Goal: Download file/media

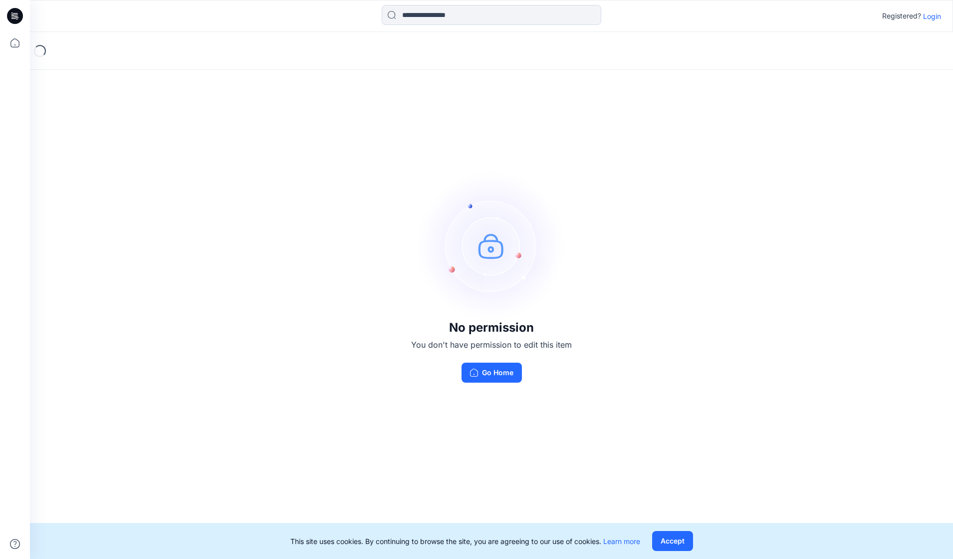
click at [932, 15] on p "Login" at bounding box center [933, 16] width 18 height 10
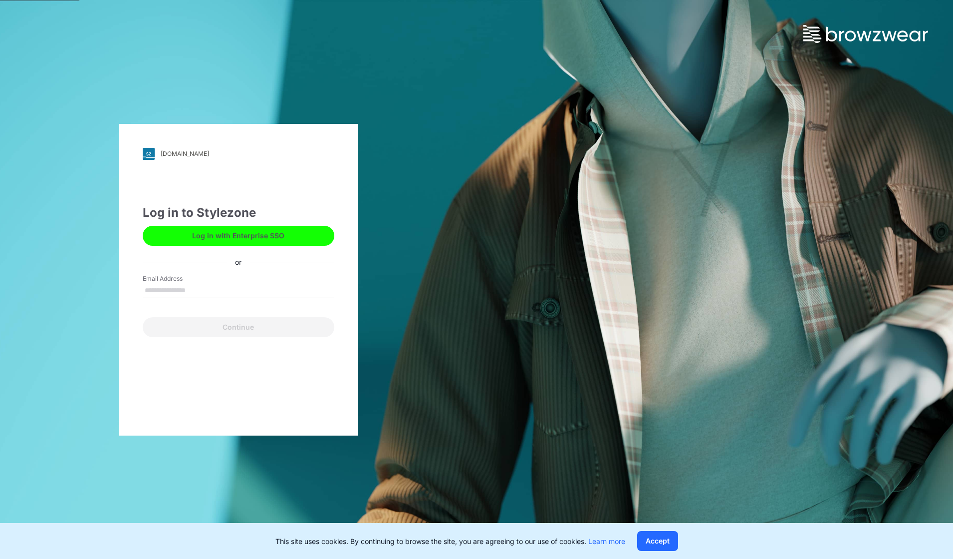
click at [283, 290] on input "Email Address" at bounding box center [239, 290] width 192 height 15
type input "**********"
click at [260, 325] on button "Continue" at bounding box center [239, 327] width 192 height 20
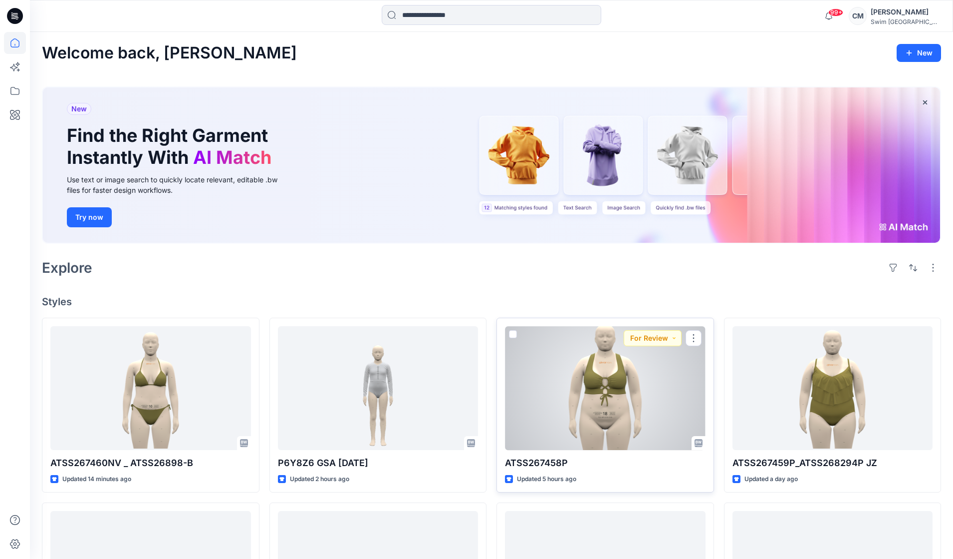
click at [619, 412] on div at bounding box center [605, 387] width 201 height 123
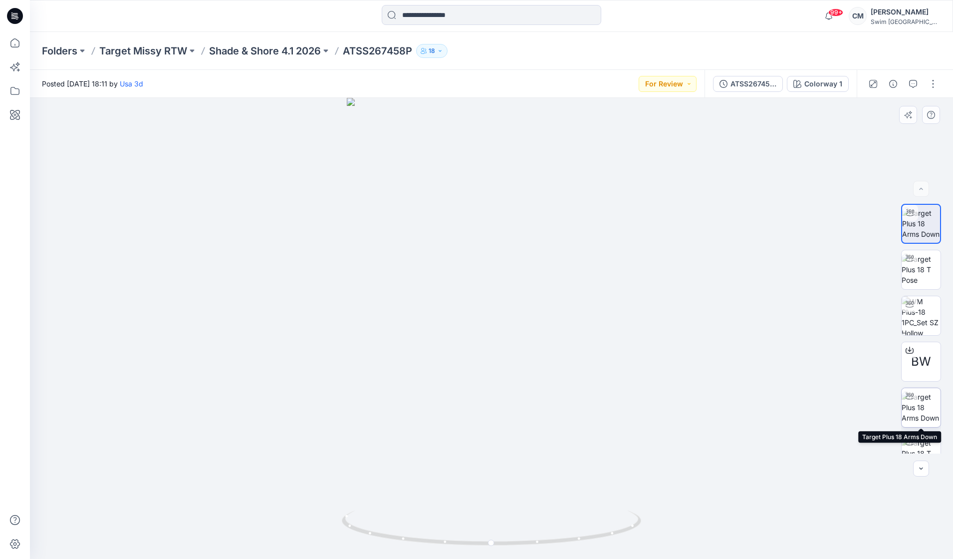
click at [922, 415] on img at bounding box center [921, 406] width 39 height 31
drag, startPoint x: 549, startPoint y: 375, endPoint x: 718, endPoint y: 367, distance: 168.9
click at [718, 368] on div at bounding box center [492, 328] width 924 height 461
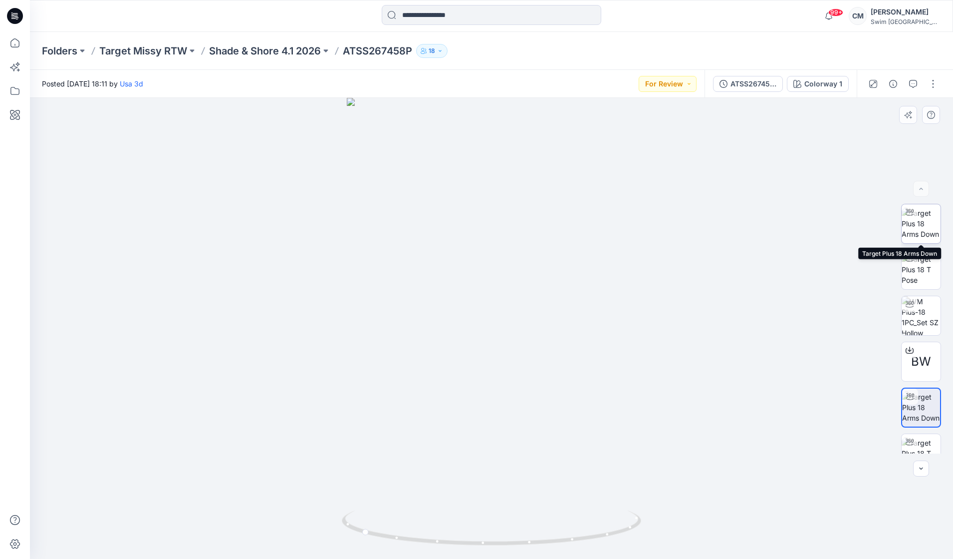
click at [923, 230] on img at bounding box center [921, 223] width 39 height 31
drag, startPoint x: 523, startPoint y: 399, endPoint x: 689, endPoint y: 349, distance: 173.6
click at [691, 349] on div at bounding box center [492, 328] width 924 height 461
click at [679, 92] on div "Posted Wednesday, October 01, 2025 18:11 by Usa 3d For Review" at bounding box center [367, 83] width 675 height 27
click at [671, 91] on button "For Review" at bounding box center [668, 84] width 58 height 16
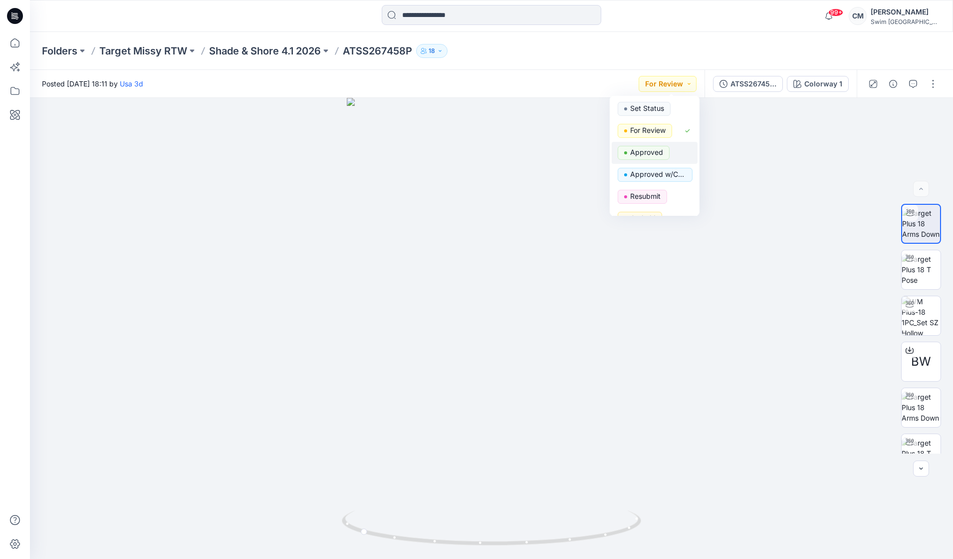
drag, startPoint x: 668, startPoint y: 196, endPoint x: 668, endPoint y: 145, distance: 50.9
click at [668, 145] on div "Set Status For Review Approved Approved w/Corrections Resubmit On hold Dropped …" at bounding box center [655, 156] width 90 height 120
click at [668, 145] on button "Approved" at bounding box center [655, 153] width 86 height 22
click at [933, 87] on button "button" at bounding box center [934, 84] width 16 height 16
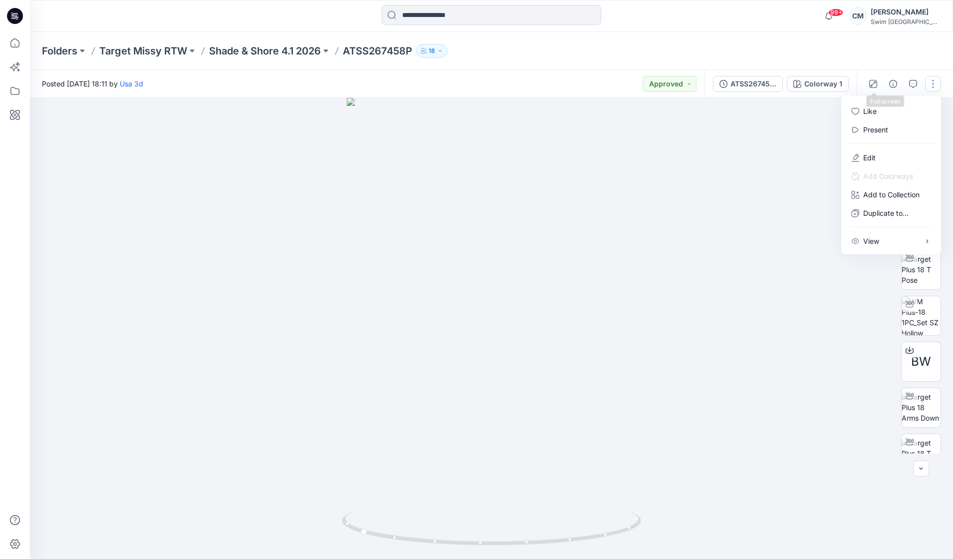
click at [870, 61] on div "Folders Target Missy RTW Shade & Shore 4.1 2026 ATSS267458P 18" at bounding box center [492, 51] width 924 height 38
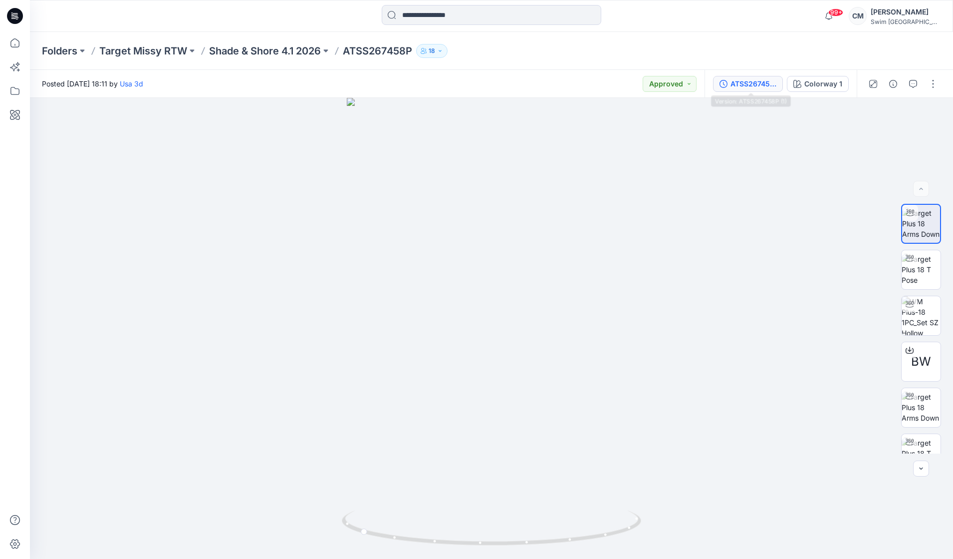
click at [783, 89] on button "ATSS267458P (1)" at bounding box center [748, 84] width 70 height 16
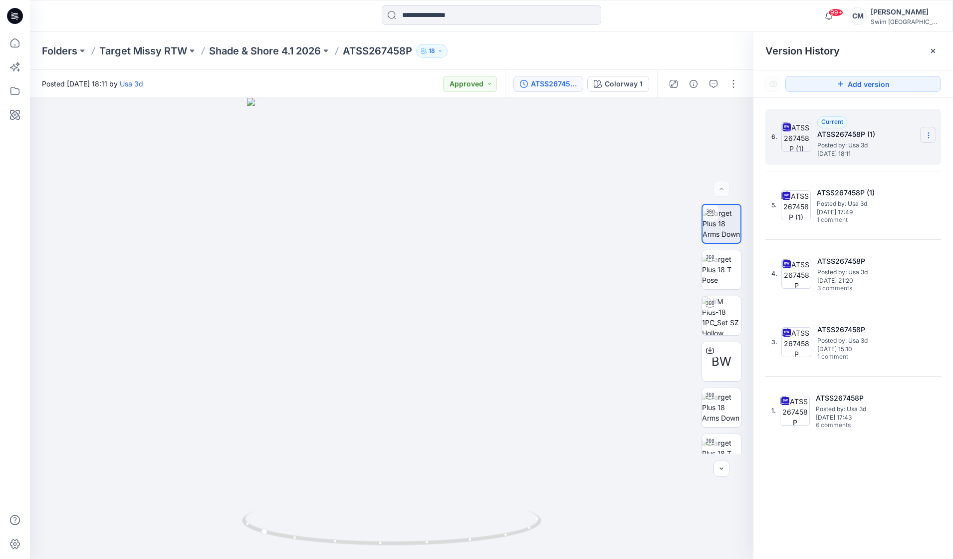
click at [927, 140] on section at bounding box center [929, 135] width 16 height 16
click at [852, 161] on div "Download Source BW File" at bounding box center [876, 155] width 116 height 20
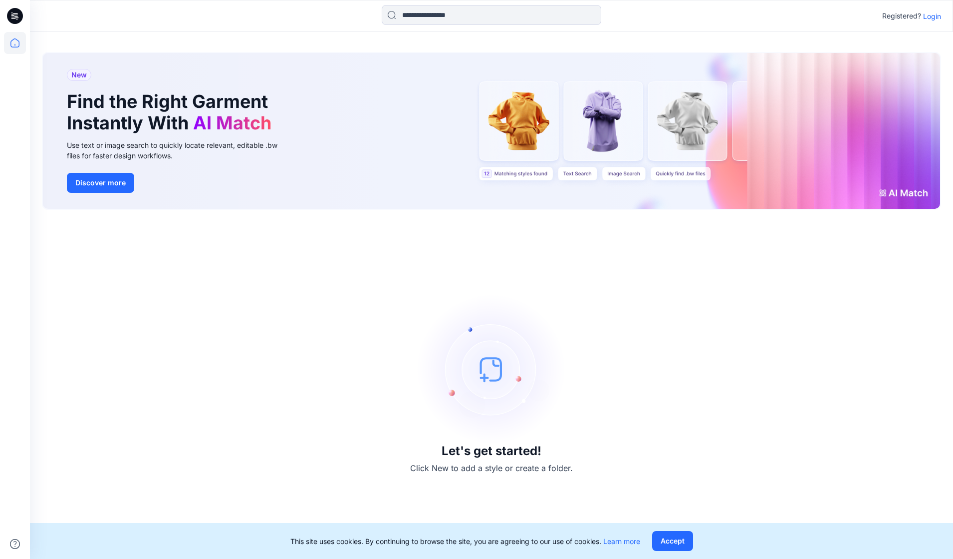
click at [935, 18] on p "Login" at bounding box center [933, 16] width 18 height 10
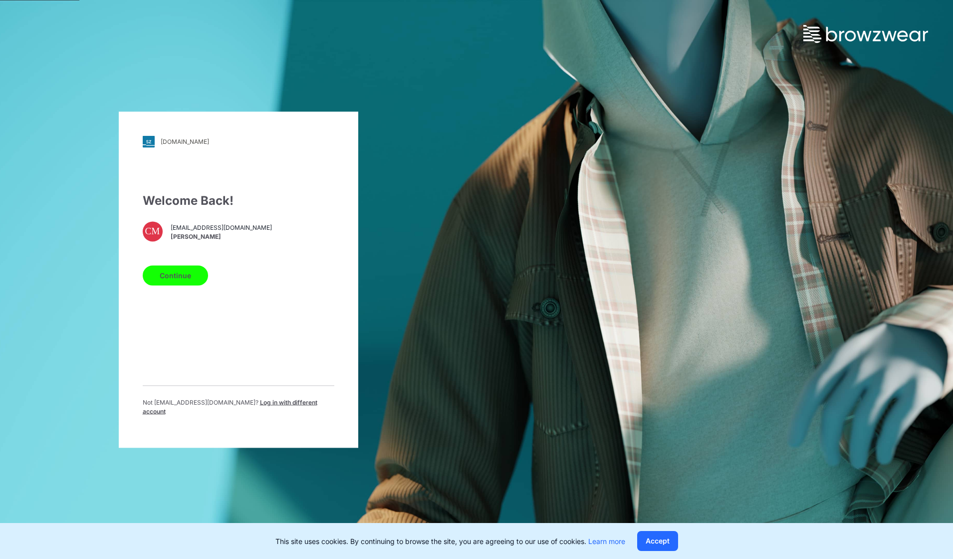
click at [175, 269] on button "Continue" at bounding box center [175, 275] width 65 height 20
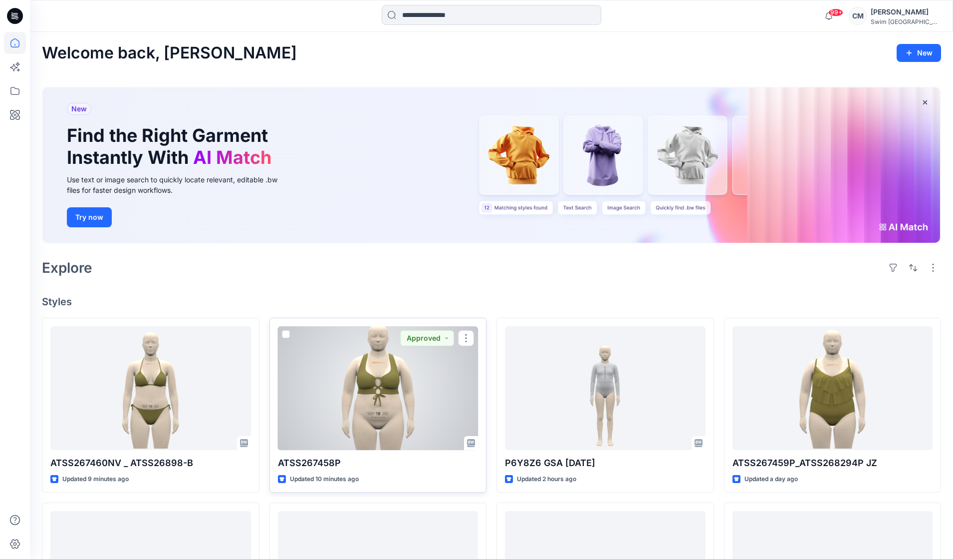
click at [368, 404] on div at bounding box center [378, 387] width 201 height 123
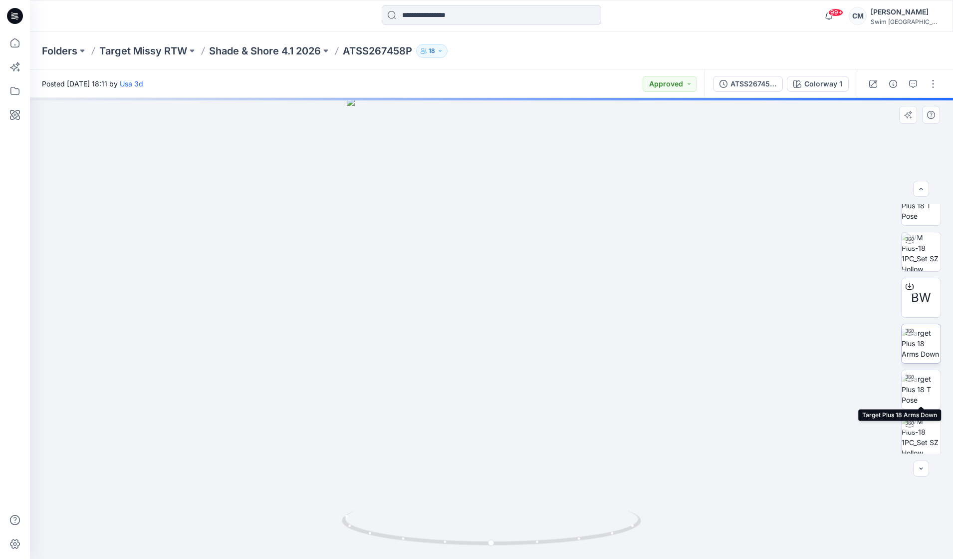
scroll to position [111, 0]
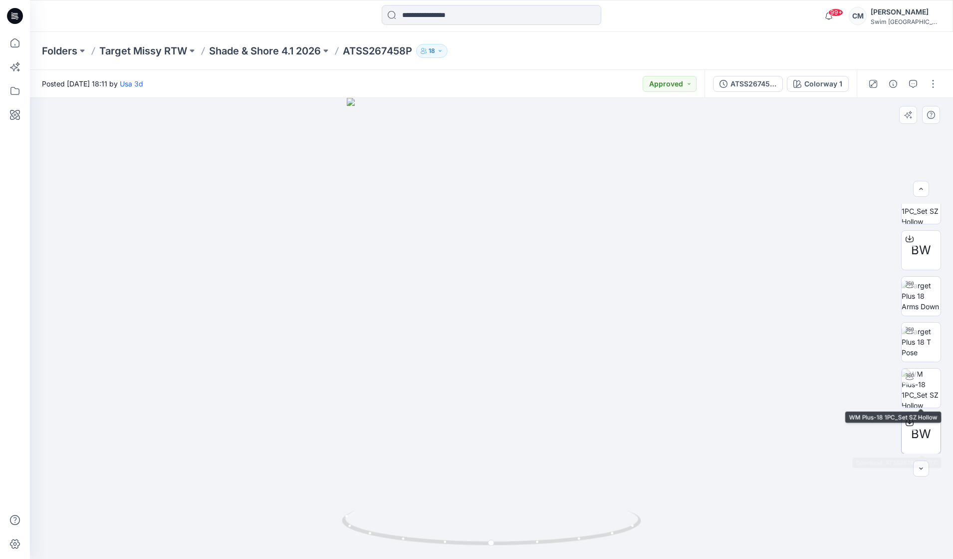
click at [930, 440] on span "BW" at bounding box center [922, 434] width 20 height 18
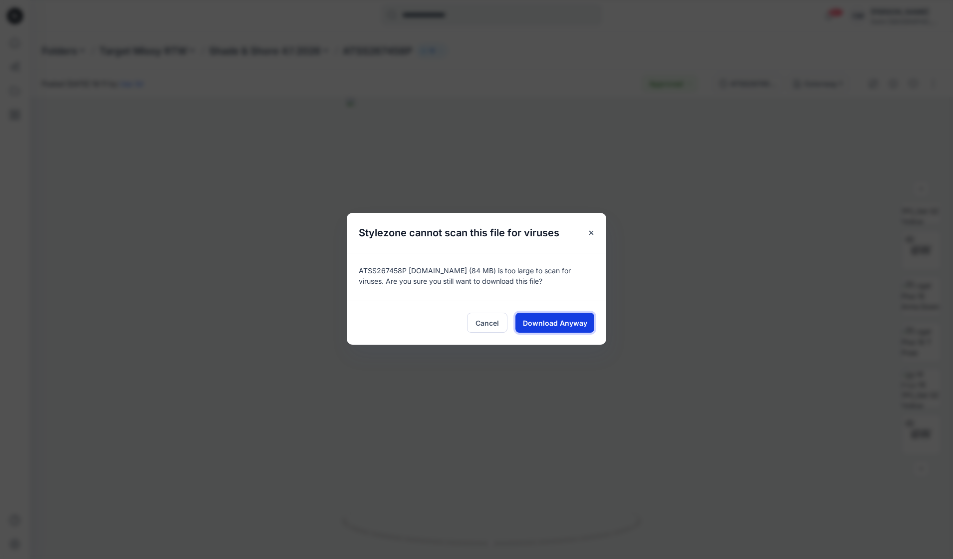
click at [550, 321] on span "Download Anyway" at bounding box center [555, 322] width 64 height 10
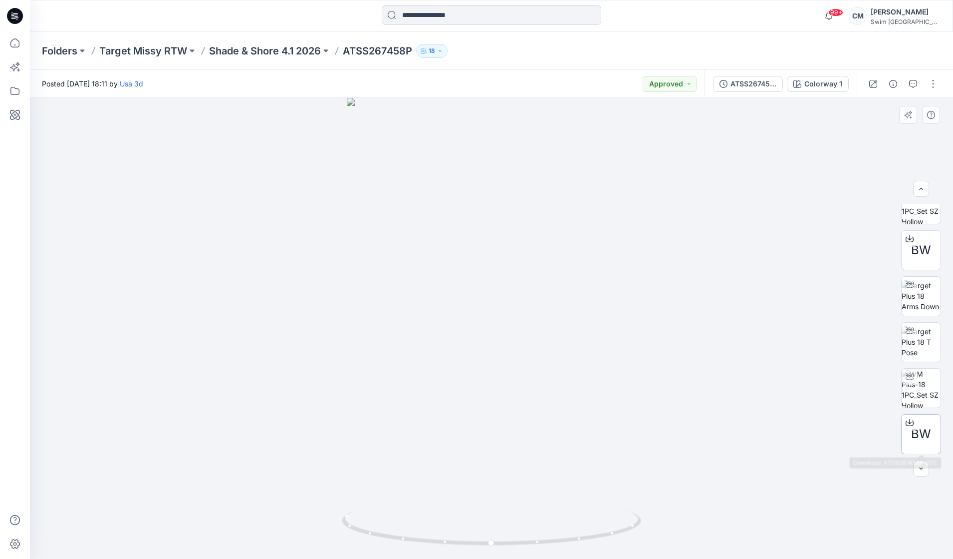
click at [928, 445] on div "BW" at bounding box center [922, 434] width 40 height 40
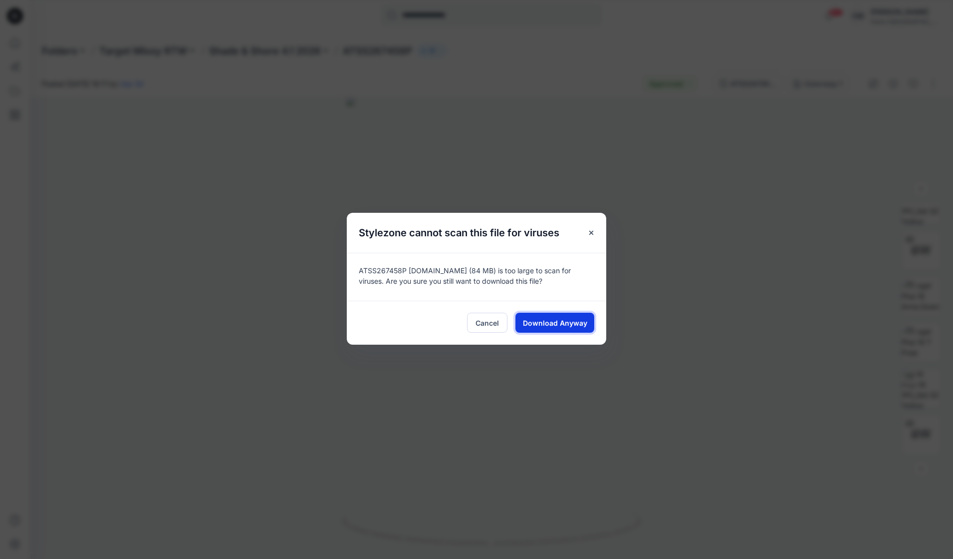
click at [577, 315] on button "Download Anyway" at bounding box center [555, 323] width 79 height 20
